Goal: Navigation & Orientation: Find specific page/section

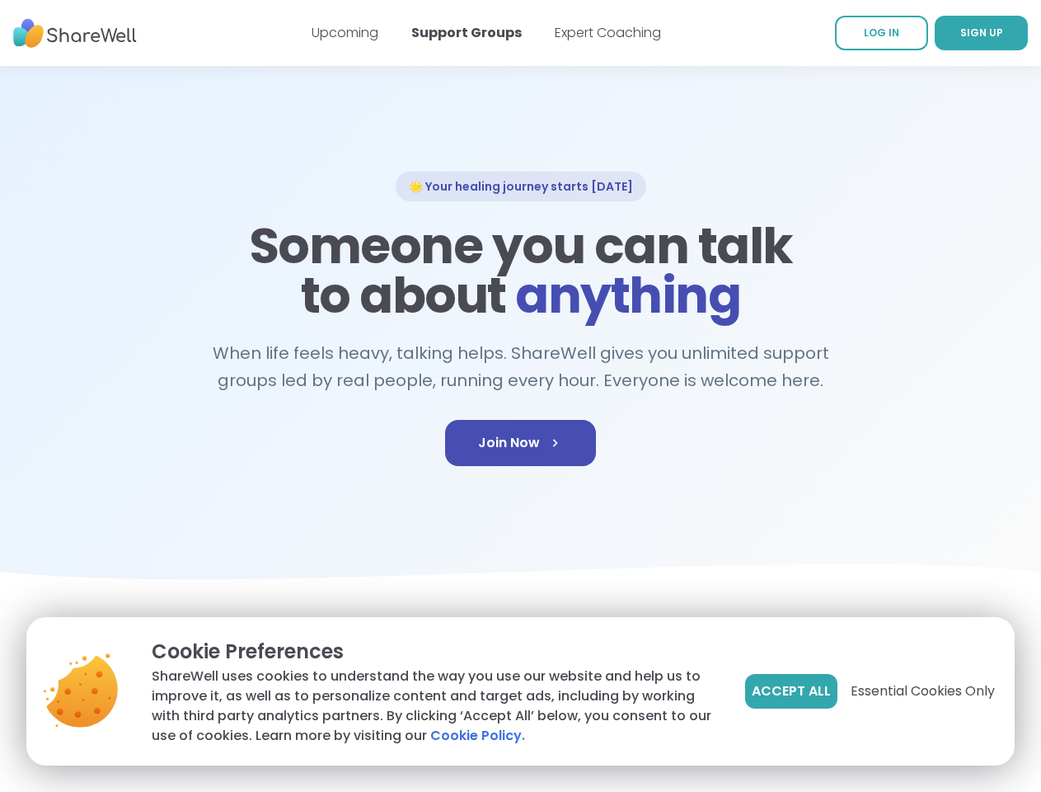
click at [790, 691] on span "Accept All" at bounding box center [791, 691] width 79 height 20
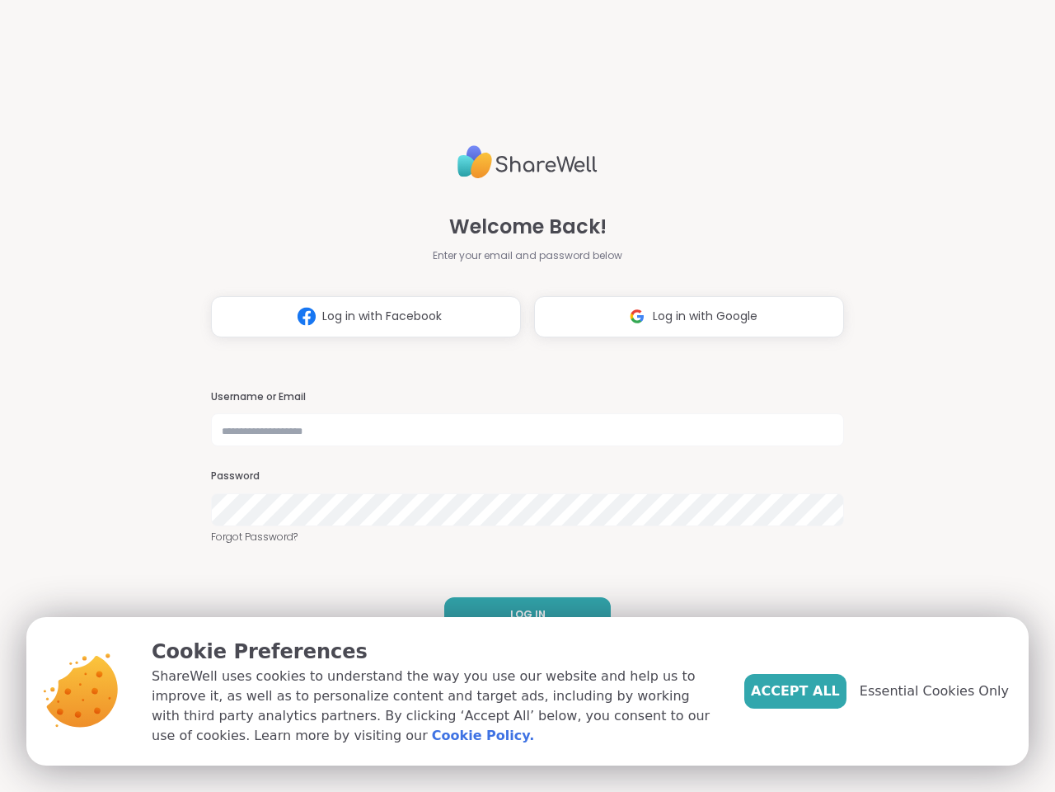
click at [520, 396] on h3 "Username or Email" at bounding box center [527, 397] width 633 height 14
click at [360, 317] on span "Log in with Facebook" at bounding box center [382, 316] width 120 height 17
click at [683, 317] on span "Log in with Google" at bounding box center [705, 316] width 105 height 17
click at [521, 614] on span "LOG IN" at bounding box center [527, 614] width 35 height 15
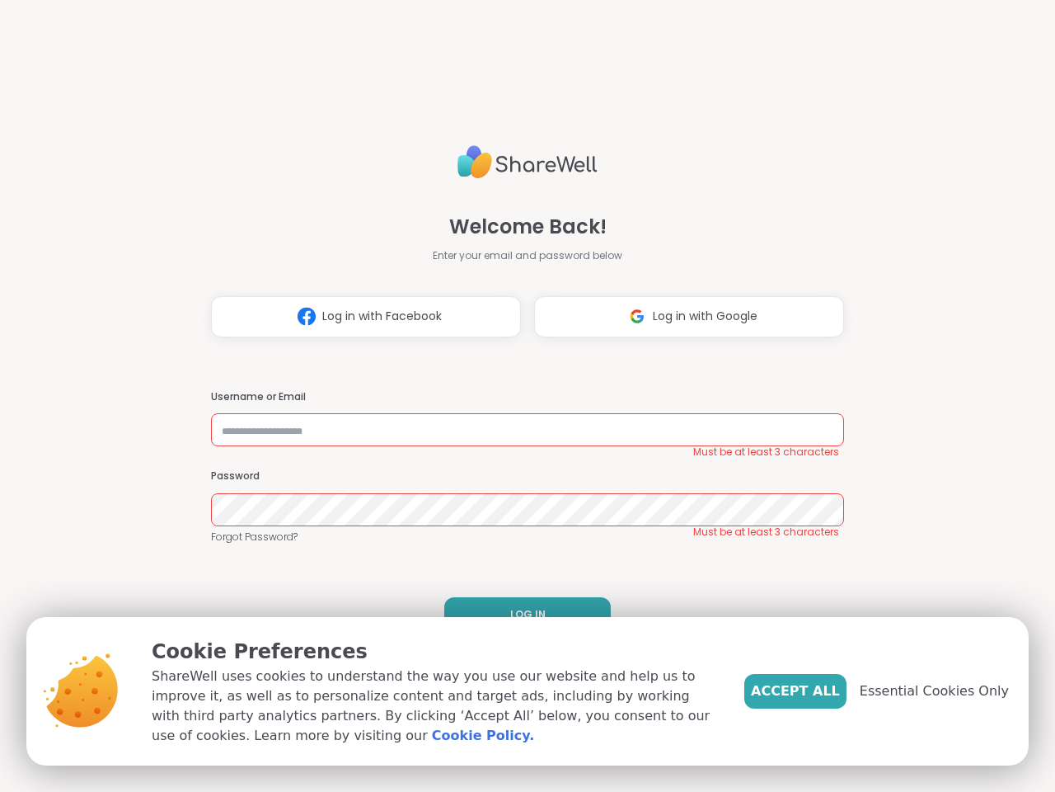
click at [823, 691] on span "Accept All" at bounding box center [795, 691] width 89 height 20
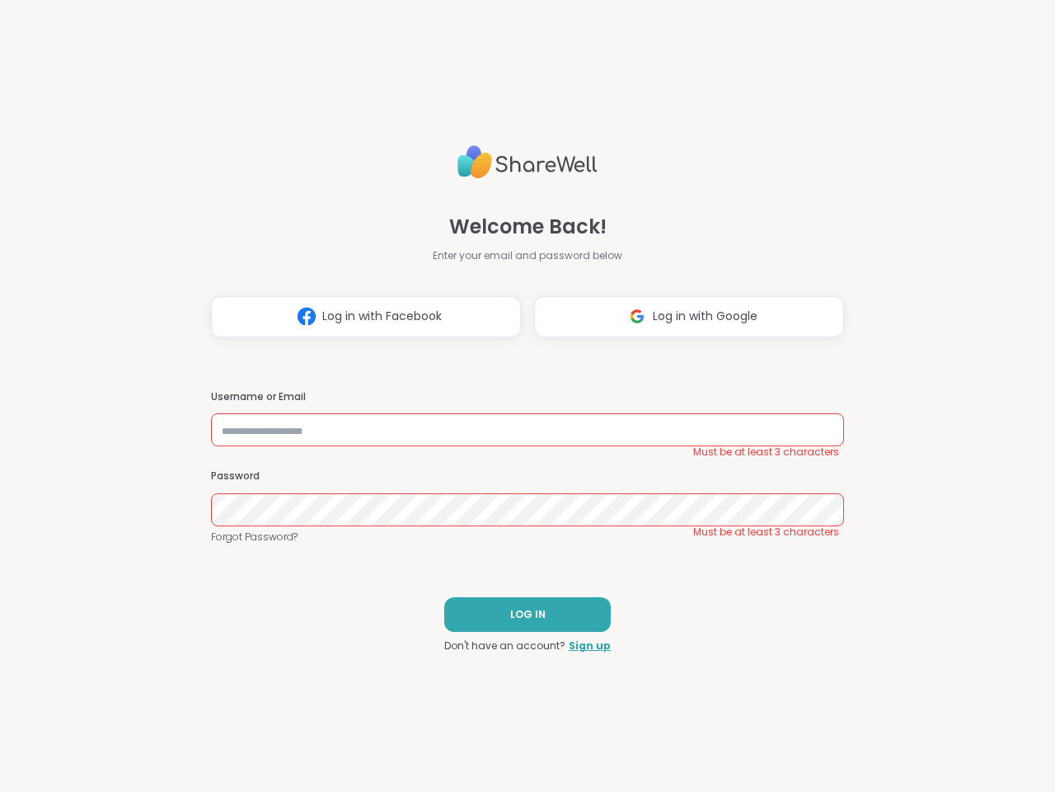
click at [944, 691] on div "Welcome Back! Enter your email and password below Log in with Facebook Log in w…" at bounding box center [527, 396] width 1055 height 792
